Goal: Information Seeking & Learning: Learn about a topic

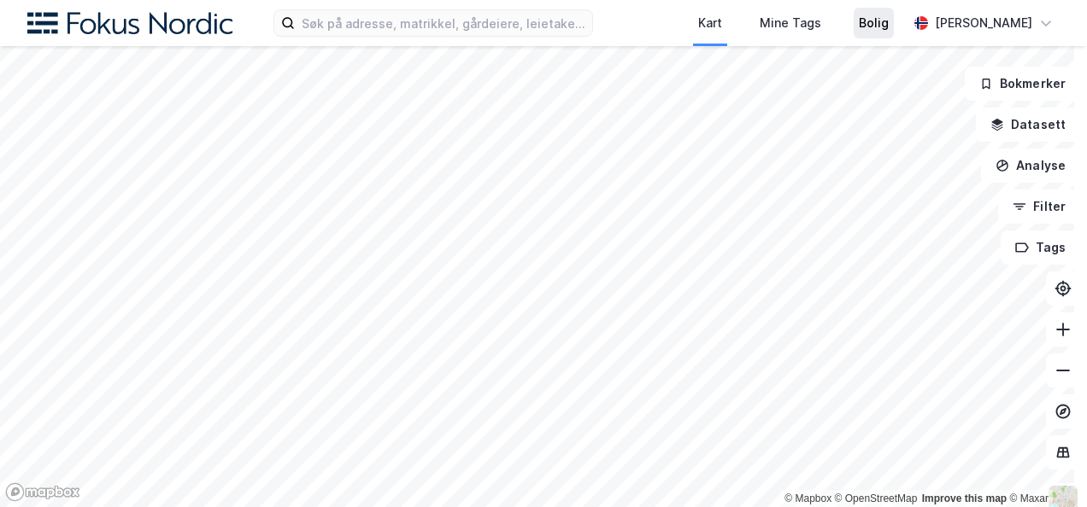
click at [844, 12] on div "Kart Mine Tags Bolig [PERSON_NAME] © Mapbox © OpenStreetMap Improve this map © …" at bounding box center [543, 253] width 1087 height 507
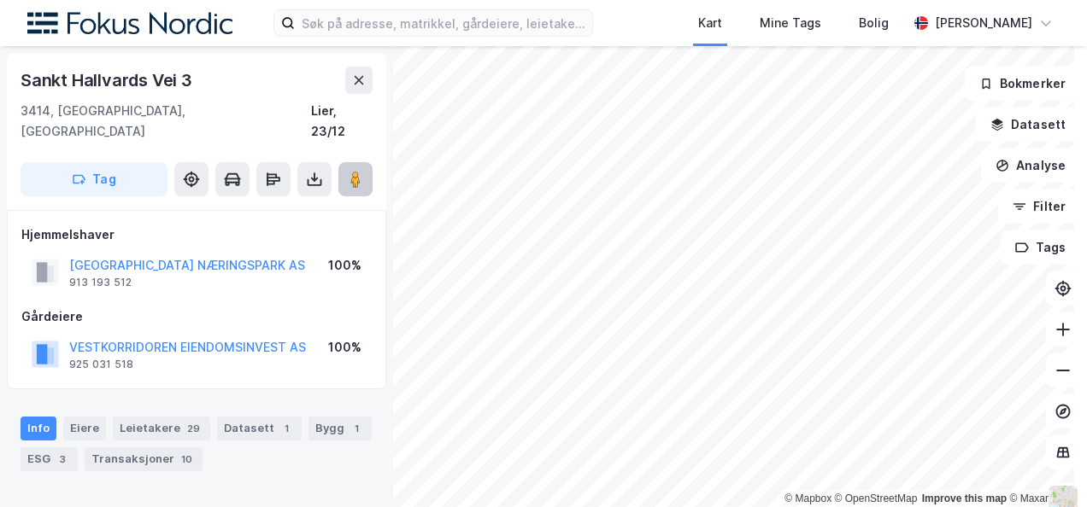
click at [343, 166] on button at bounding box center [355, 179] width 34 height 34
click at [356, 171] on image at bounding box center [355, 179] width 10 height 17
click at [345, 162] on button at bounding box center [355, 179] width 34 height 34
click at [683, 39] on div "Kart Mine Tags Bolig [PERSON_NAME] © Mapbox © OpenStreetMap Improve this map © …" at bounding box center [543, 253] width 1087 height 507
click at [776, 0] on html "Kart Mine Tags Bolig [PERSON_NAME] © Mapbox © OpenStreetMap Improve this map © …" at bounding box center [543, 253] width 1087 height 507
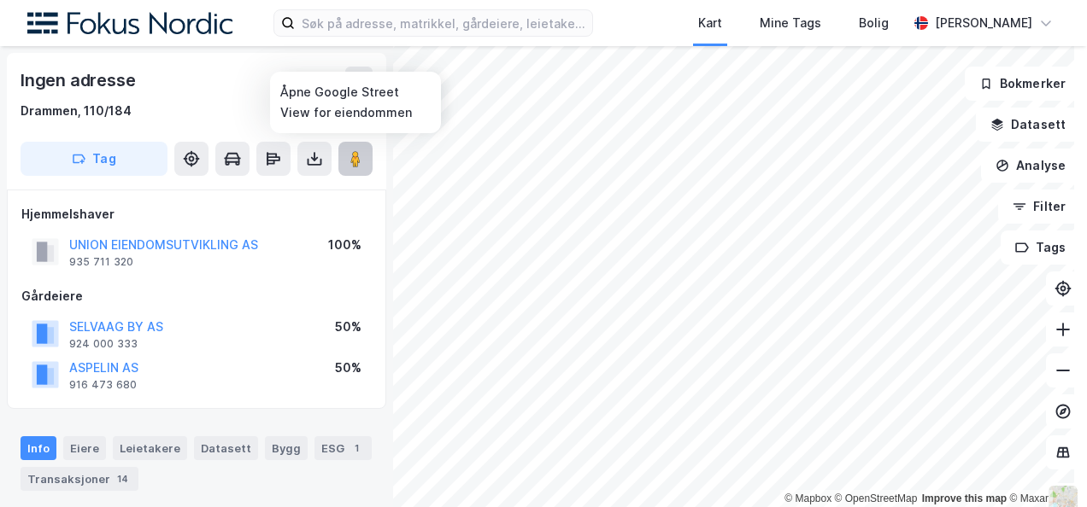
click at [354, 164] on image at bounding box center [355, 158] width 10 height 17
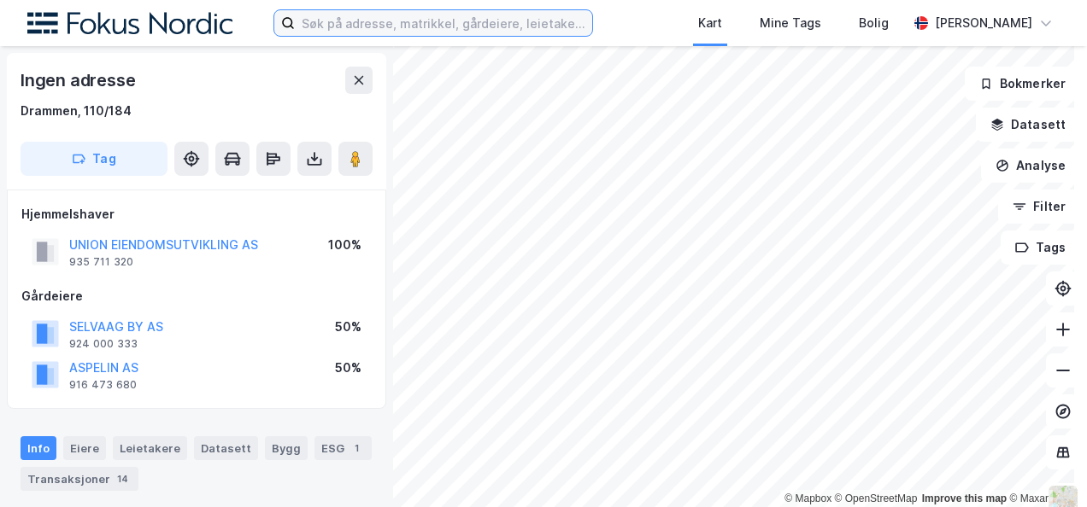
click at [395, 19] on input at bounding box center [443, 23] width 297 height 26
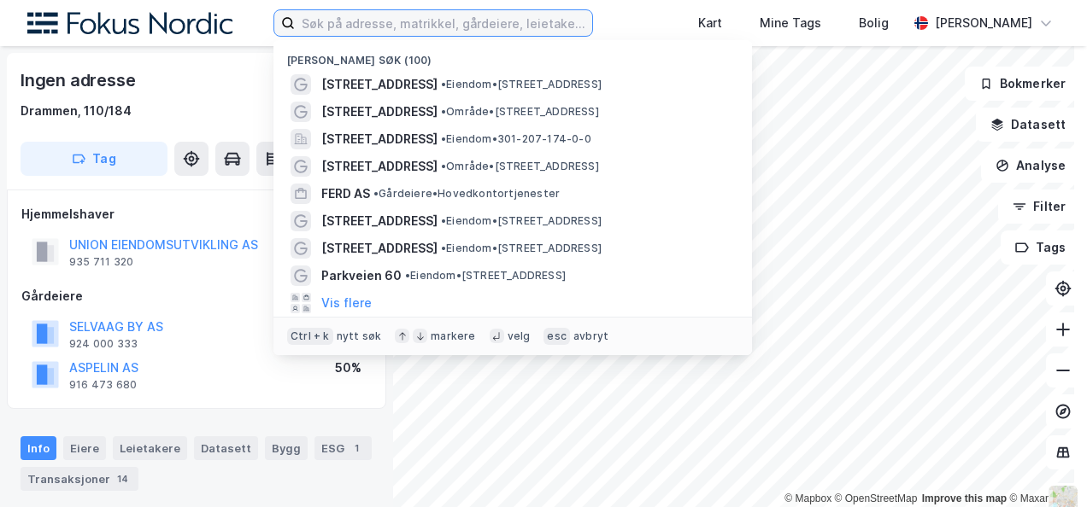
paste input "[STREET_ADDRESS]"
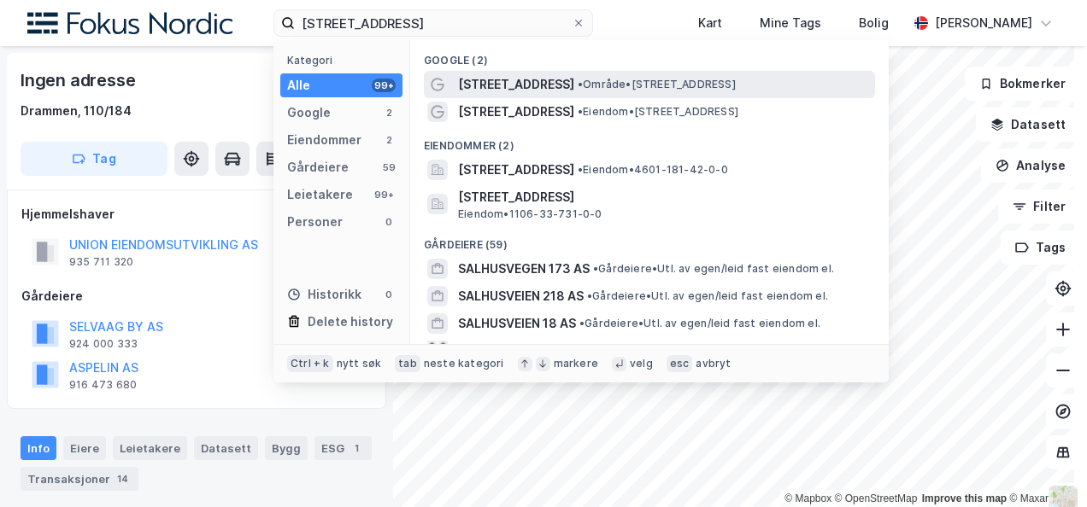
click at [496, 82] on span "[STREET_ADDRESS]" at bounding box center [516, 84] width 116 height 21
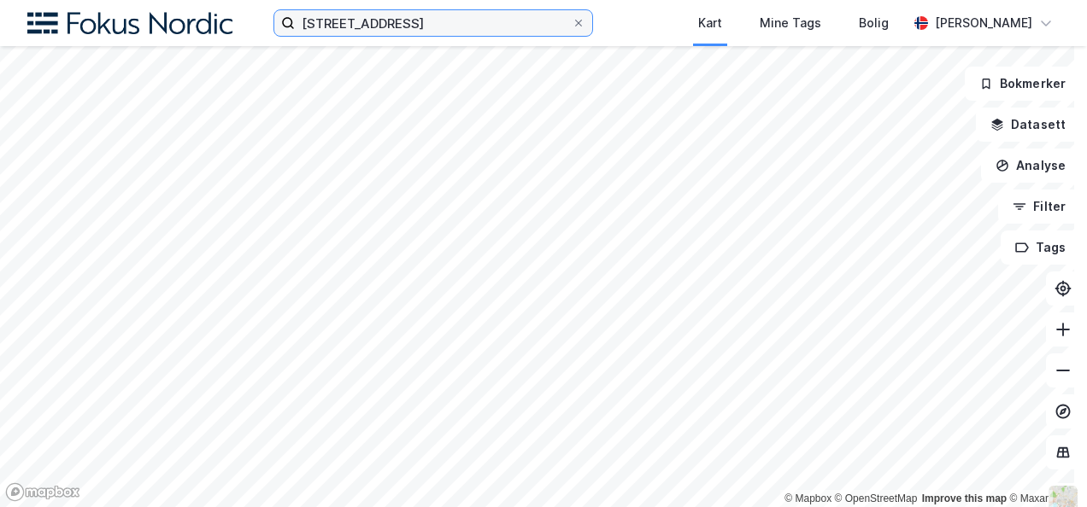
click at [473, 24] on input "[STREET_ADDRESS]" at bounding box center [433, 23] width 277 height 26
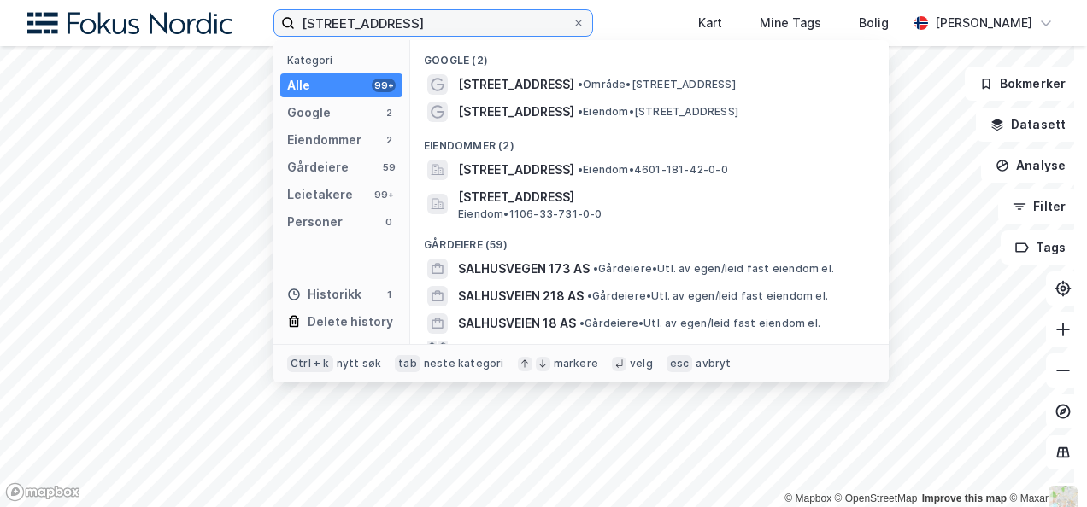
click at [424, 15] on input "[STREET_ADDRESS]" at bounding box center [433, 23] width 277 height 26
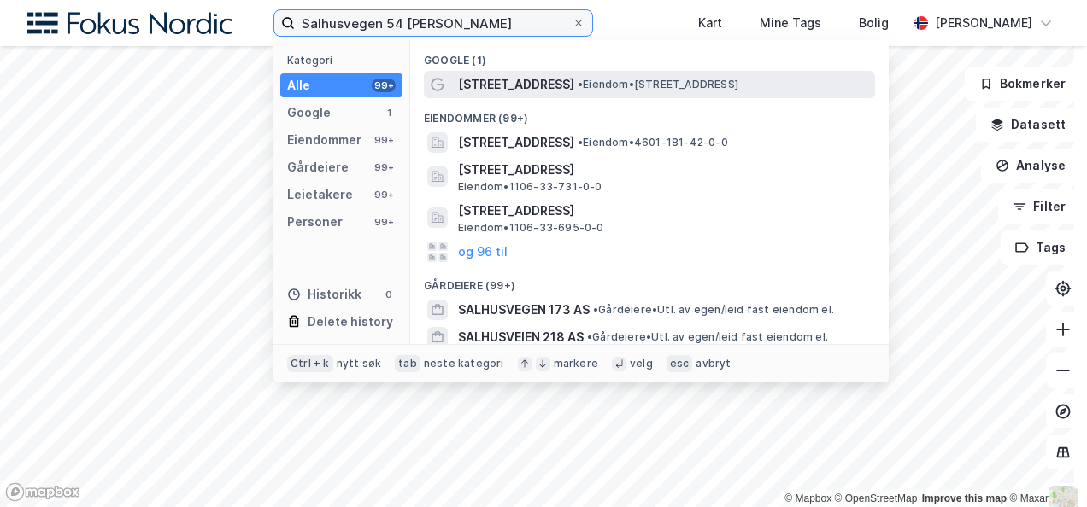
type input "Salhusvegen 54 [PERSON_NAME]"
click at [533, 92] on span "[STREET_ADDRESS]" at bounding box center [516, 84] width 116 height 21
